Goal: Transaction & Acquisition: Subscribe to service/newsletter

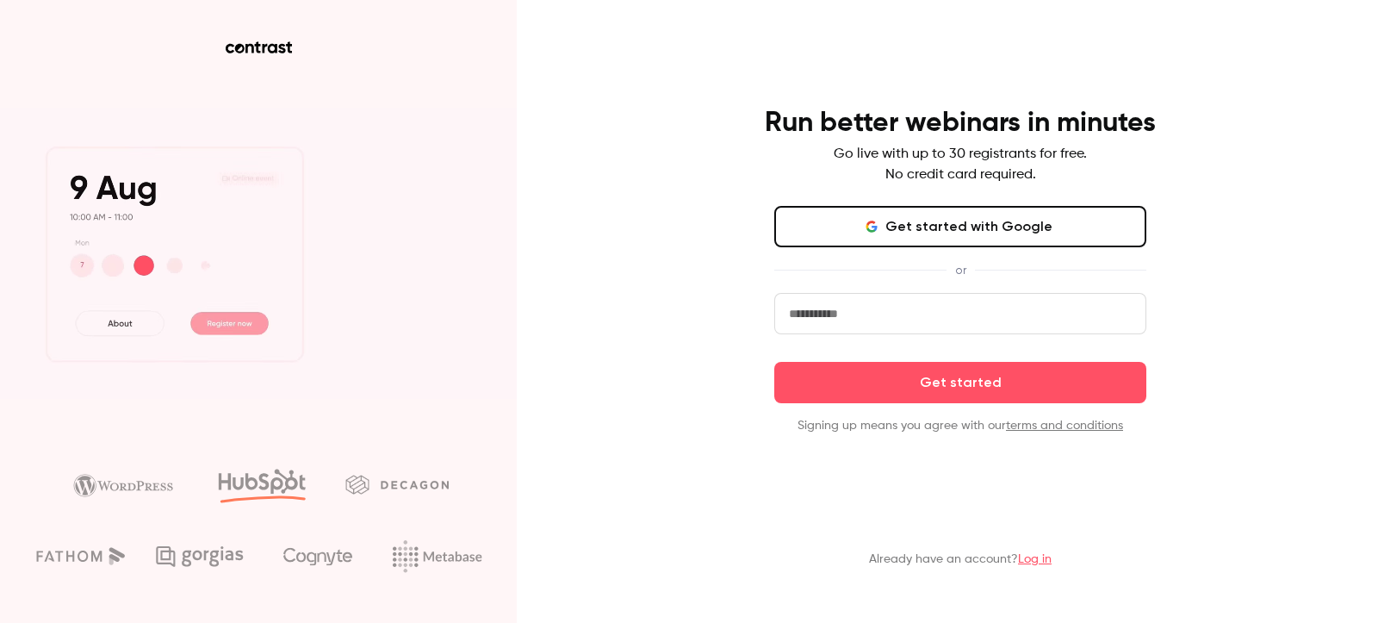
click at [905, 216] on button "Get started with Google" at bounding box center [960, 226] width 372 height 41
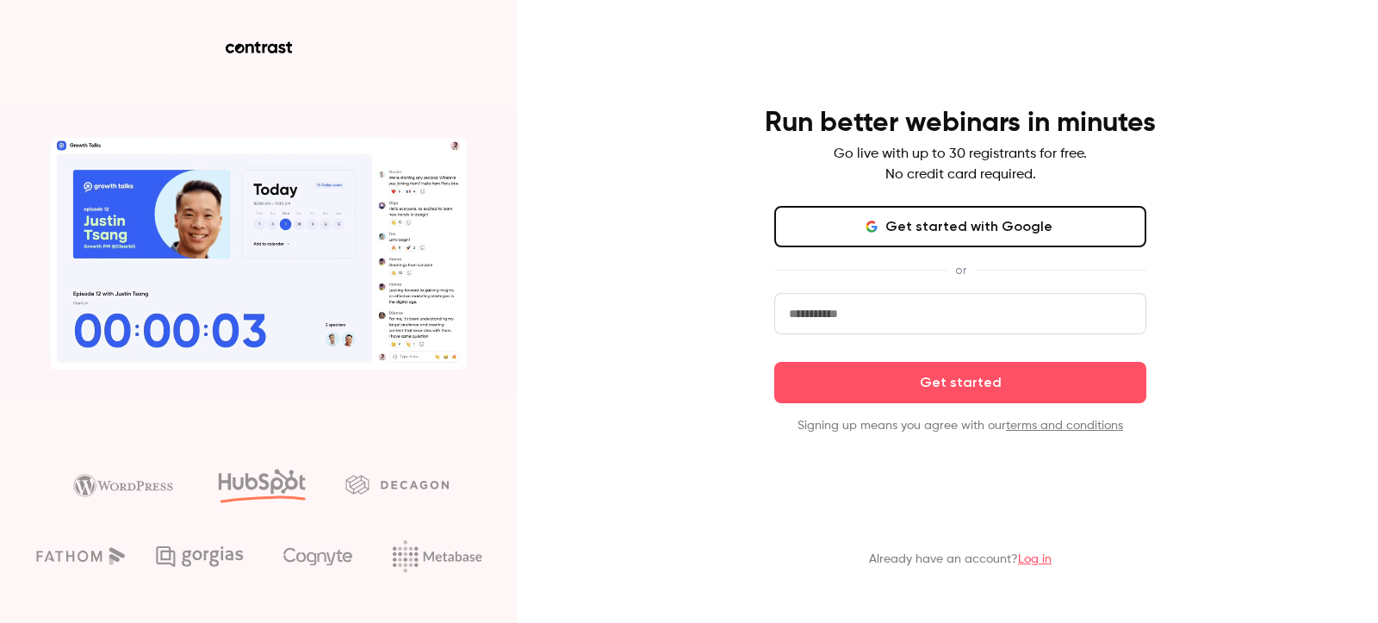
click at [927, 224] on button "Get started with Google" at bounding box center [960, 226] width 372 height 41
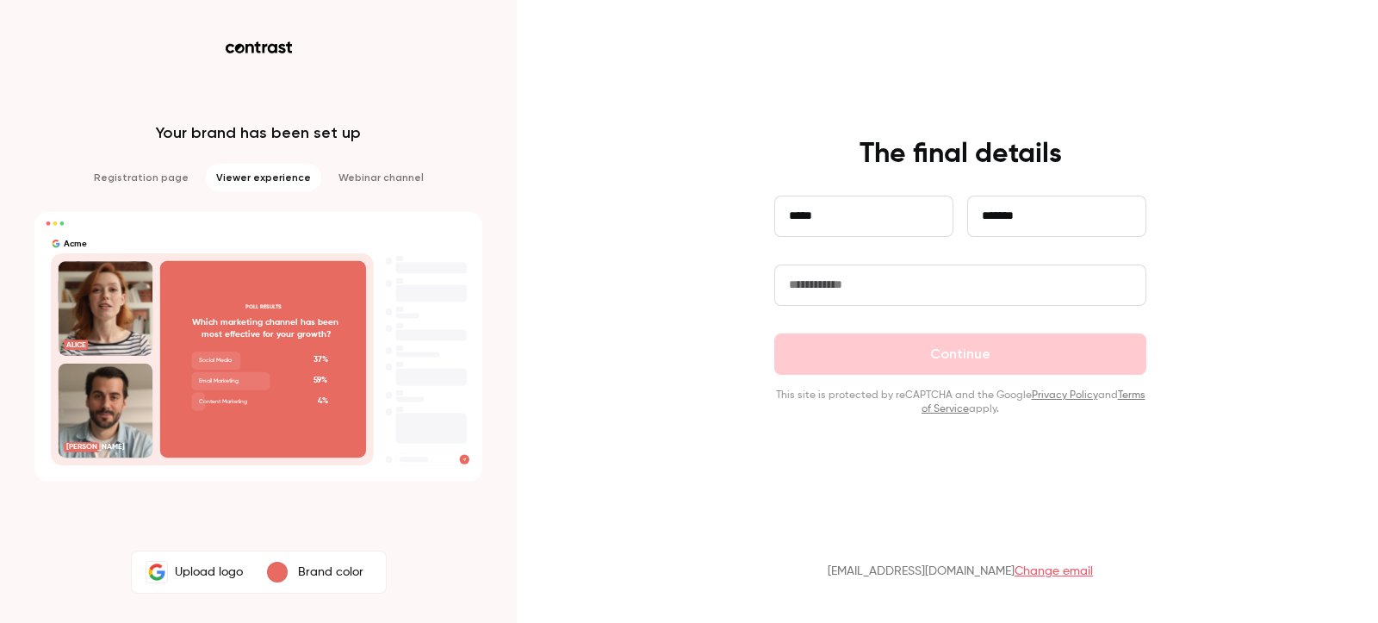
click at [858, 282] on input "text" at bounding box center [960, 284] width 372 height 41
click at [800, 346] on form "**********" at bounding box center [960, 305] width 372 height 220
click at [853, 299] on input "text" at bounding box center [960, 284] width 372 height 41
type input "**********"
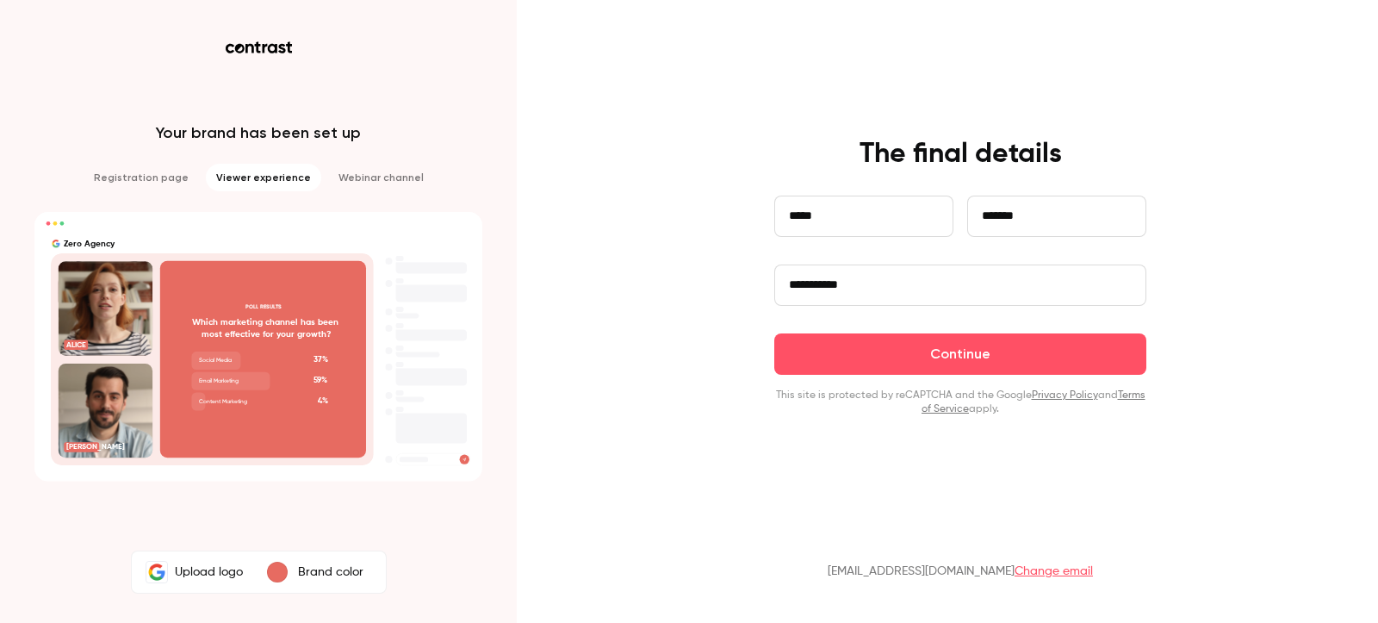
click at [878, 344] on button "Continue" at bounding box center [960, 353] width 372 height 41
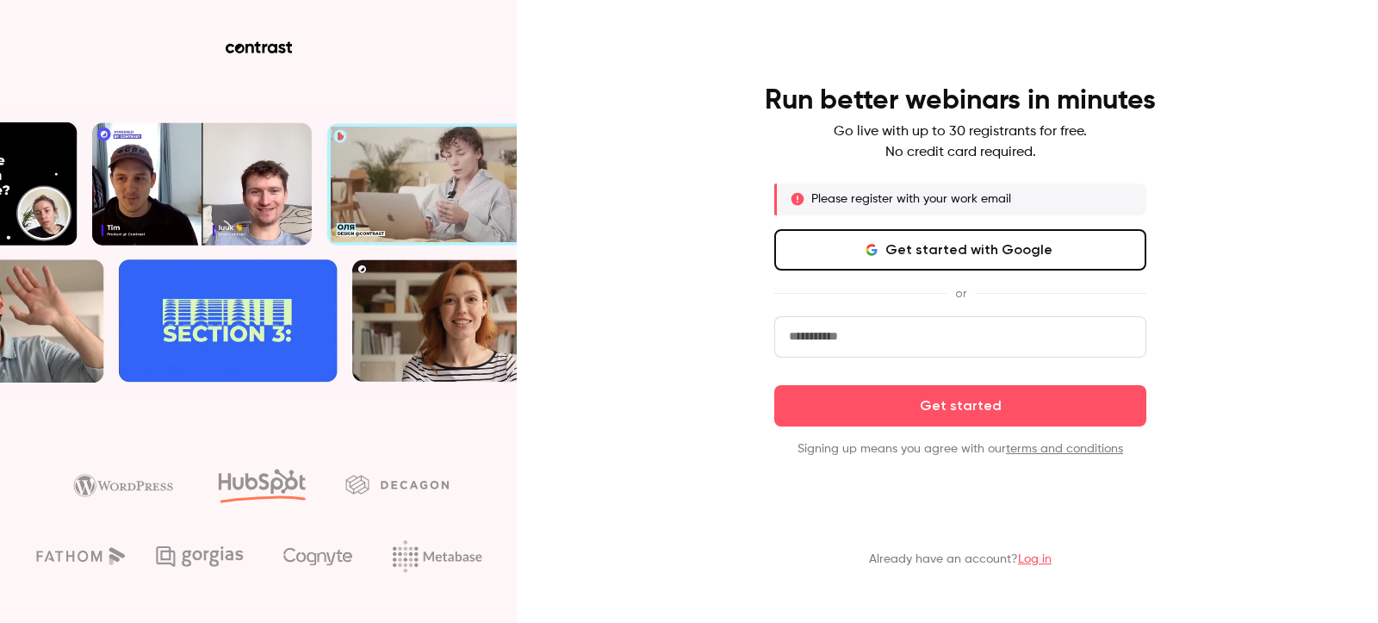
click at [866, 332] on input "email" at bounding box center [960, 336] width 372 height 41
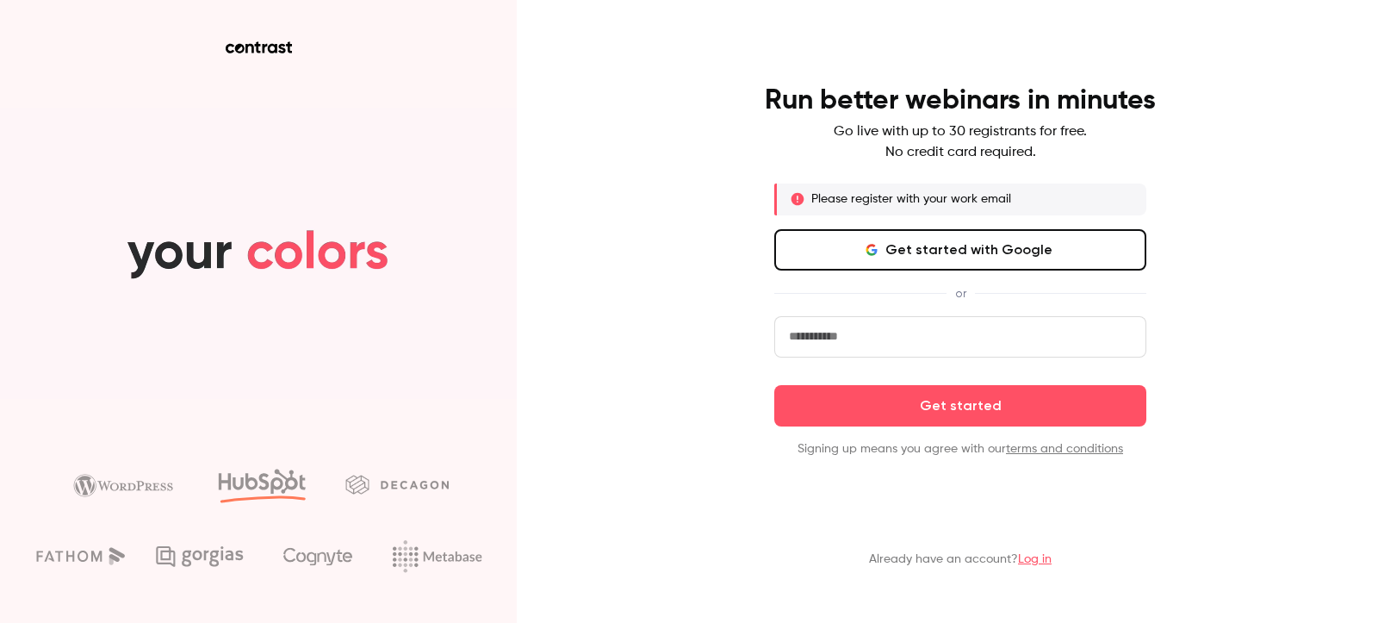
click at [796, 293] on div "or" at bounding box center [960, 293] width 372 height 18
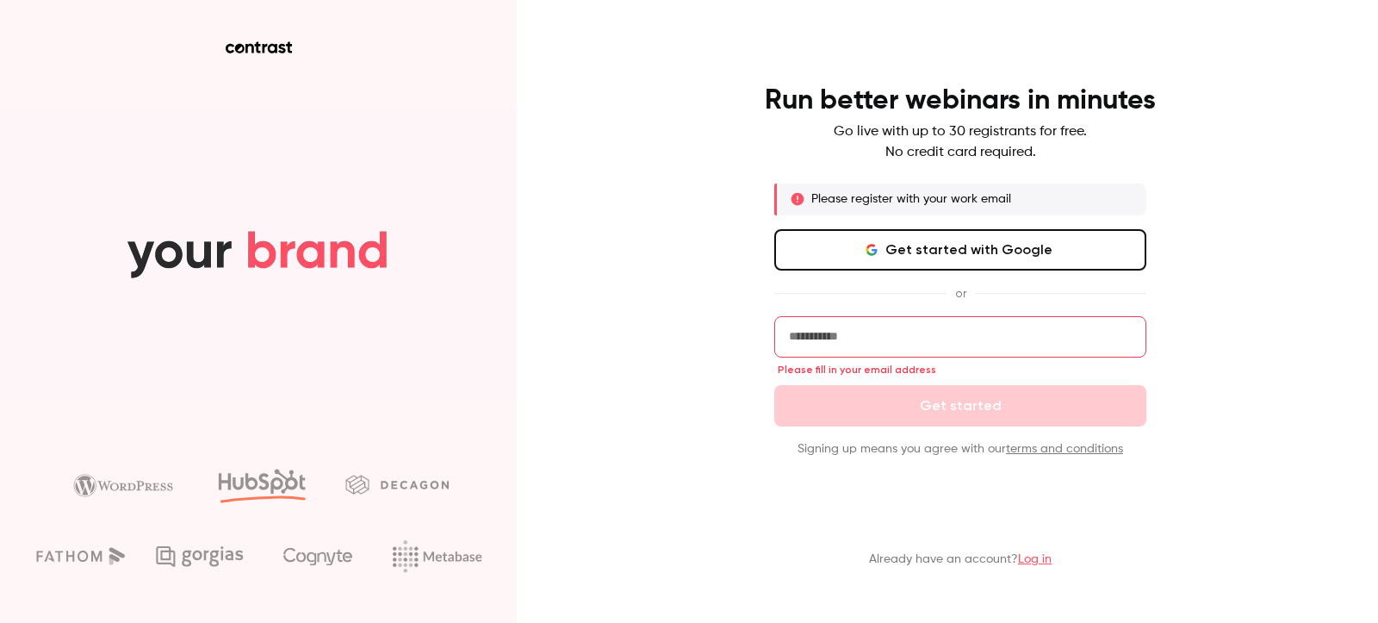
click at [875, 255] on icon "button" at bounding box center [870, 253] width 9 height 4
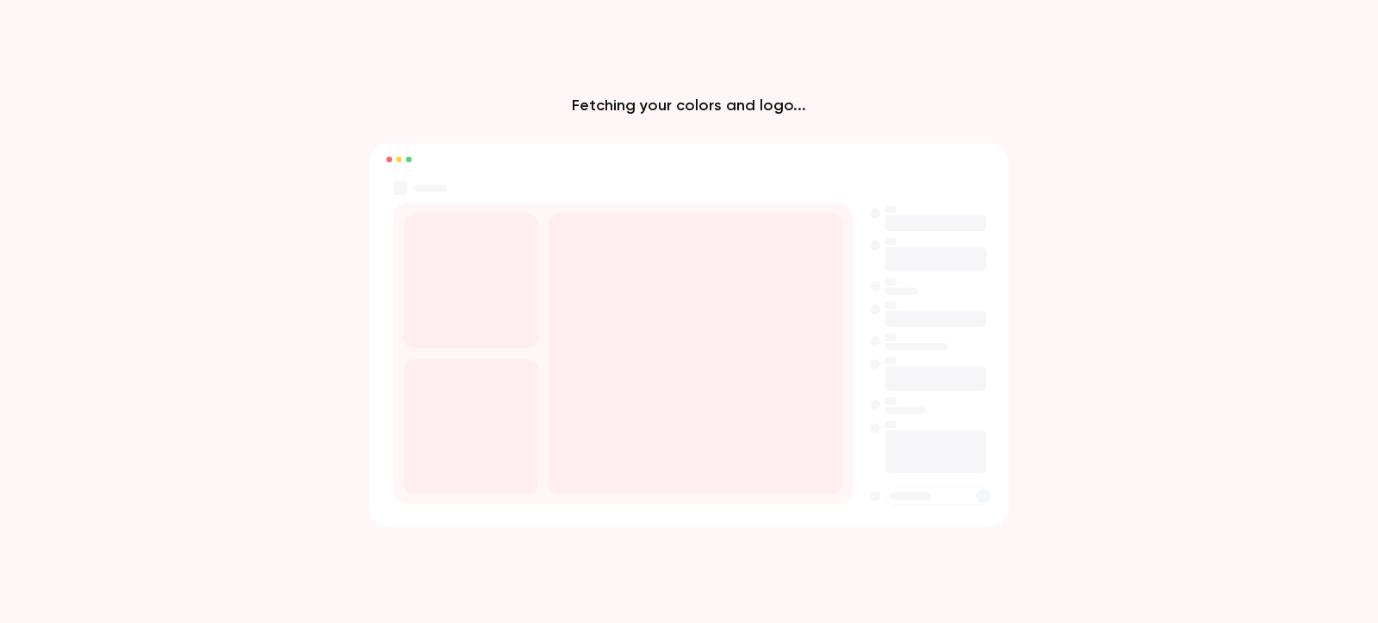
click at [588, 136] on div "Fetching your colors and logo..." at bounding box center [689, 311] width 1378 height 623
